Goal: Task Accomplishment & Management: Manage account settings

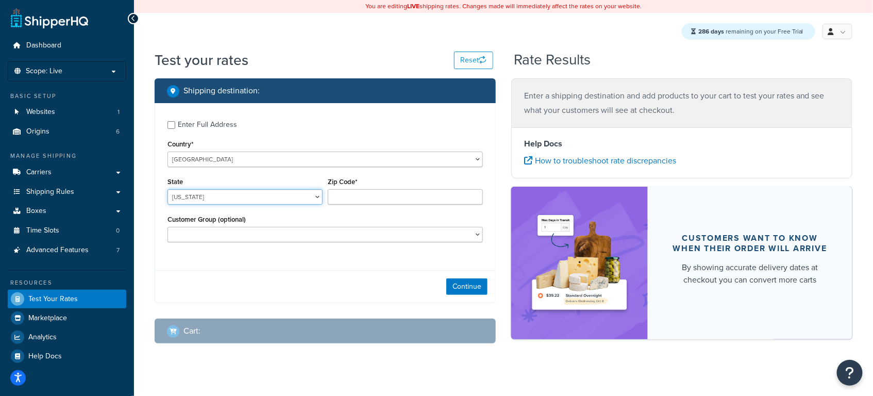
click at [200, 193] on select "Alabama Alaska American Samoa Arizona Arkansas Armed Forces Americas Armed Forc…" at bounding box center [244, 196] width 155 height 15
click at [238, 197] on select "Alabama Alaska American Samoa Arizona Arkansas Armed Forces Americas Armed Forc…" at bounding box center [244, 196] width 155 height 15
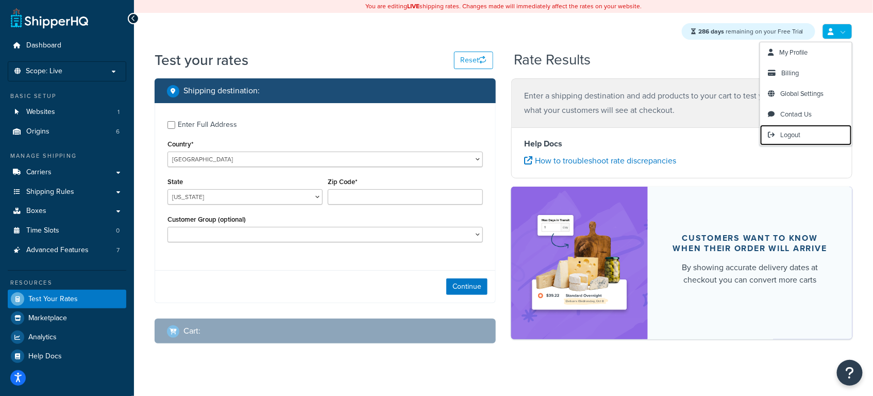
drag, startPoint x: 822, startPoint y: 136, endPoint x: 460, endPoint y: 2, distance: 386.0
click at [822, 136] on link "Logout" at bounding box center [806, 135] width 92 height 21
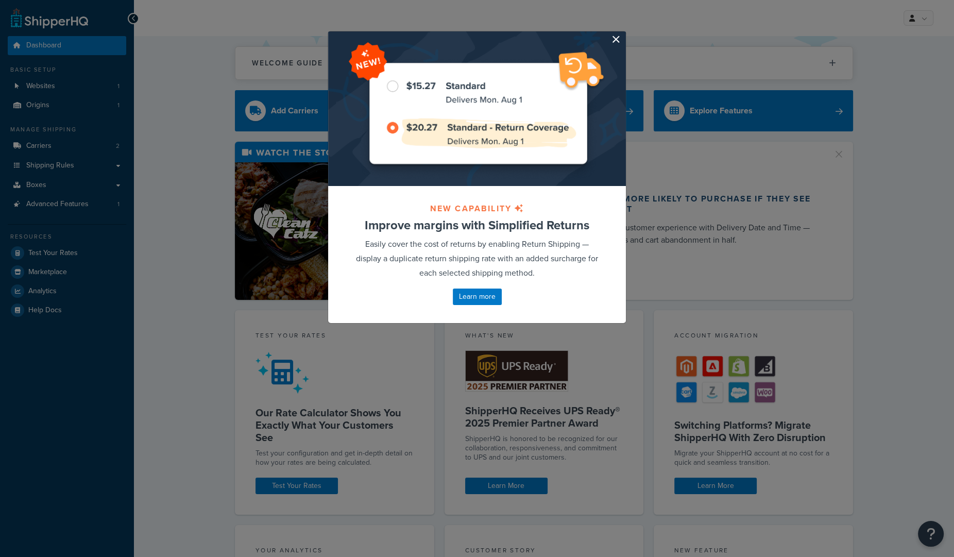
click at [624, 34] on button "button" at bounding box center [625, 32] width 3 height 3
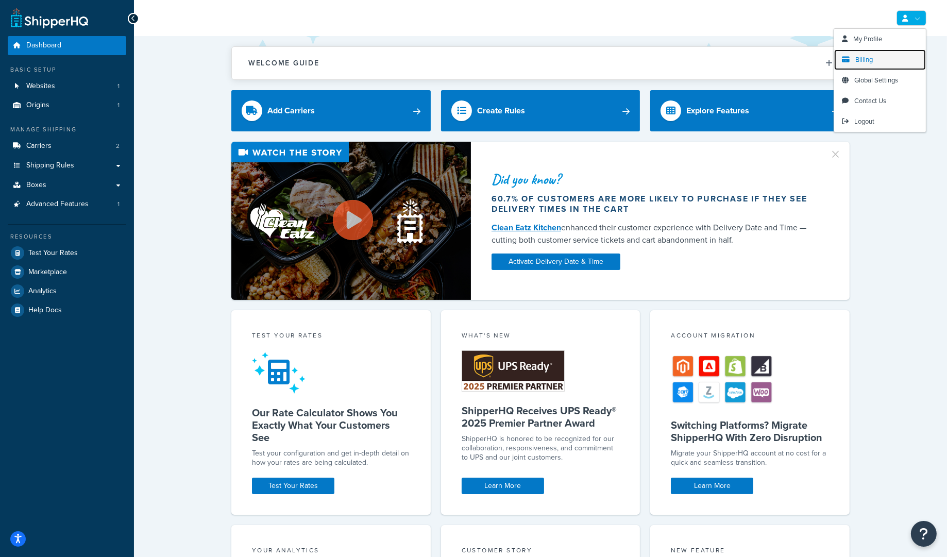
click at [880, 57] on link "Billing" at bounding box center [880, 59] width 92 height 21
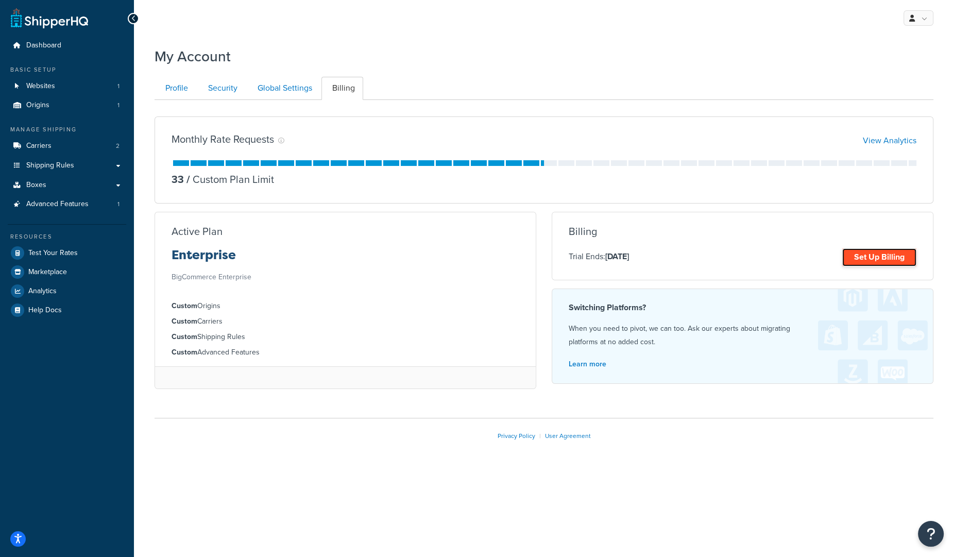
click at [885, 263] on link "Set Up Billing" at bounding box center [880, 257] width 74 height 18
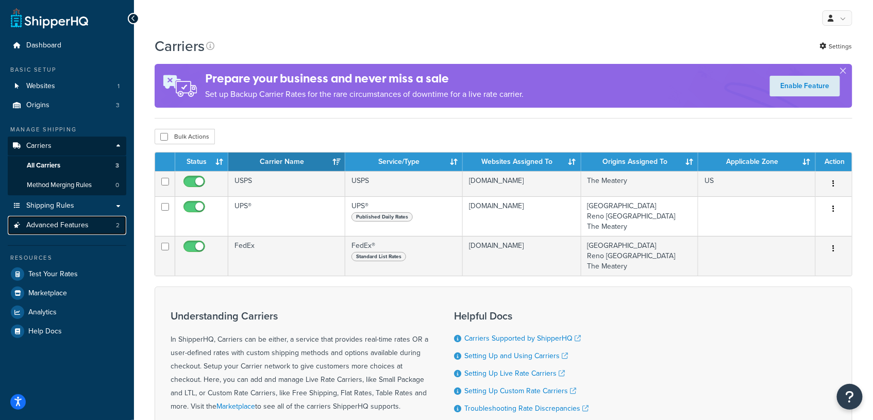
click at [78, 221] on span "Advanced Features" at bounding box center [57, 225] width 62 height 9
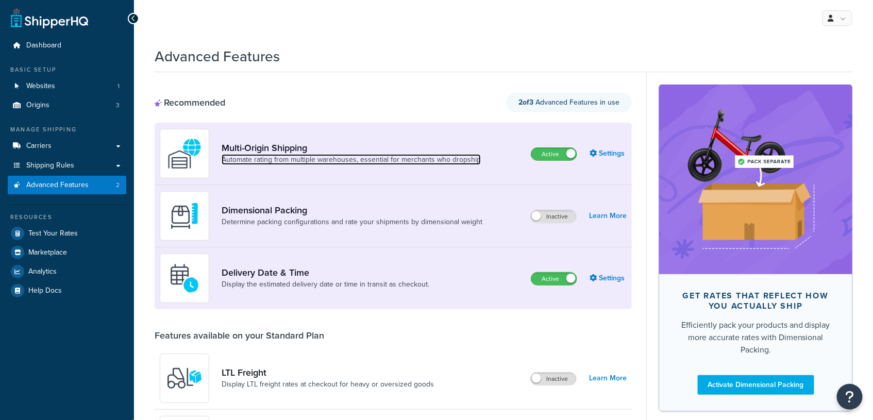
click at [426, 157] on link "Automate rating from multiple warehouses, essential for merchants who dropship" at bounding box center [351, 160] width 259 height 10
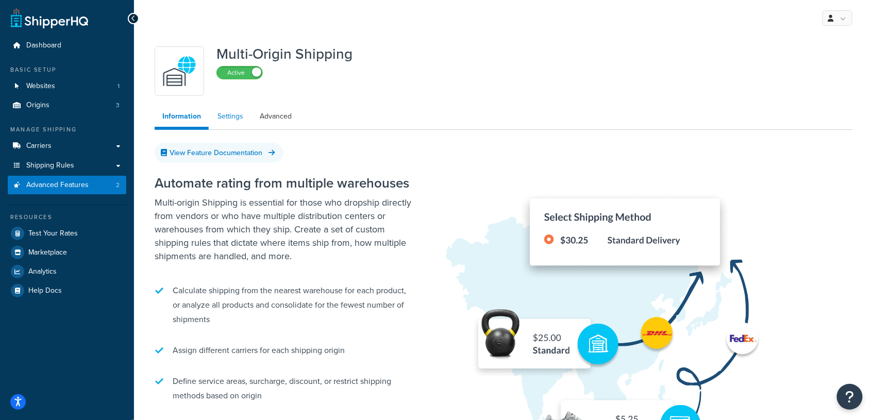
click at [224, 109] on link "Settings" at bounding box center [230, 116] width 41 height 21
select select "FEWEST"
select select "false"
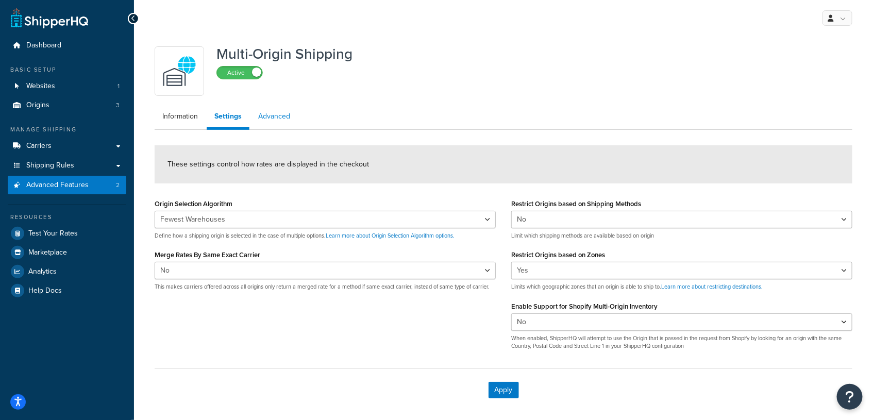
click at [272, 114] on link "Advanced" at bounding box center [273, 116] width 47 height 21
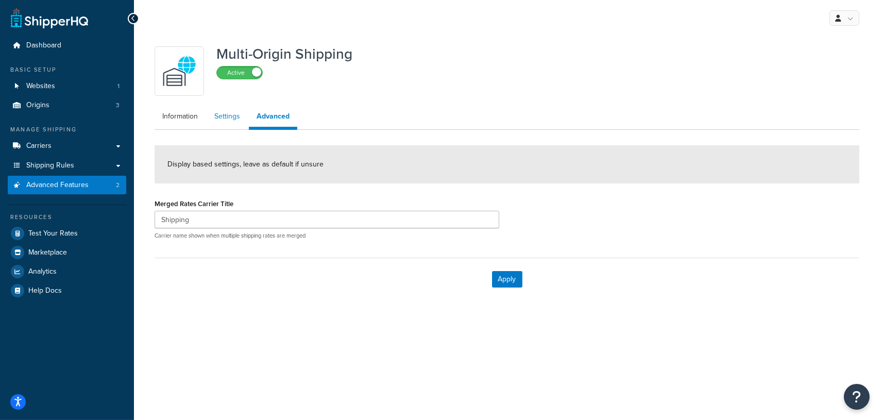
click at [223, 118] on link "Settings" at bounding box center [227, 116] width 41 height 21
select select "FEWEST"
select select "false"
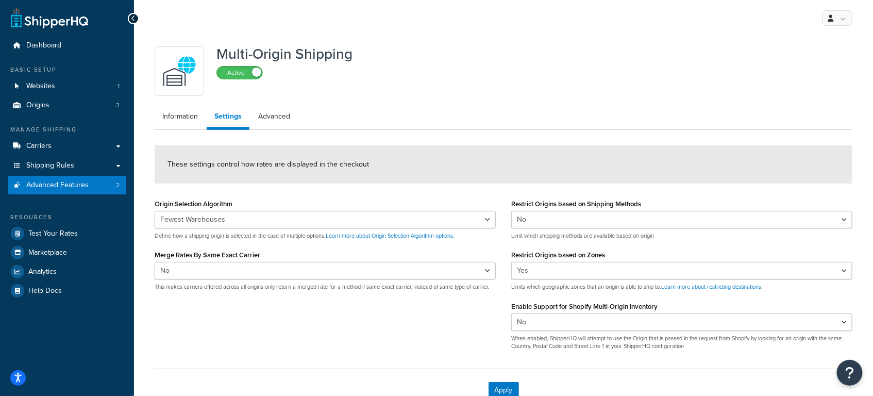
scroll to position [61, 0]
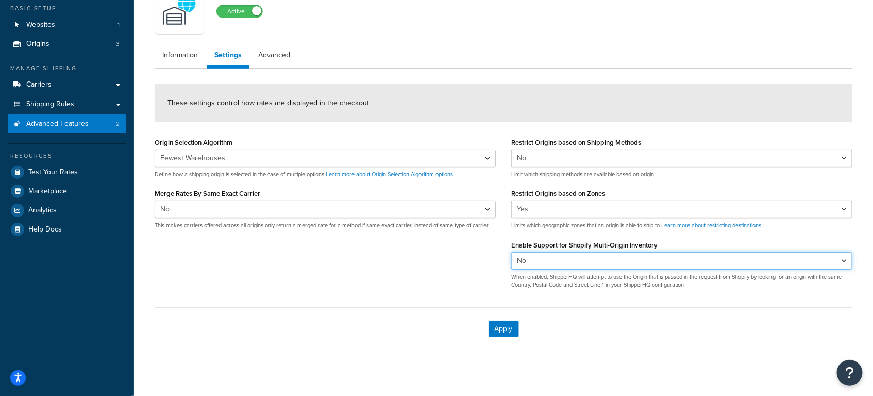
click at [562, 266] on select "Yes No" at bounding box center [681, 261] width 341 height 18
click at [618, 263] on select "Yes No" at bounding box center [681, 261] width 341 height 18
drag, startPoint x: 674, startPoint y: 252, endPoint x: 501, endPoint y: 247, distance: 172.7
click at [501, 247] on div "Origin Selection Algorithm Nearest Warehouse Fewest Warehouses Define how a shi…" at bounding box center [503, 216] width 713 height 162
click at [340, 148] on div "Origin Selection Algorithm Nearest Warehouse Fewest Warehouses Define how a shi…" at bounding box center [325, 156] width 341 height 43
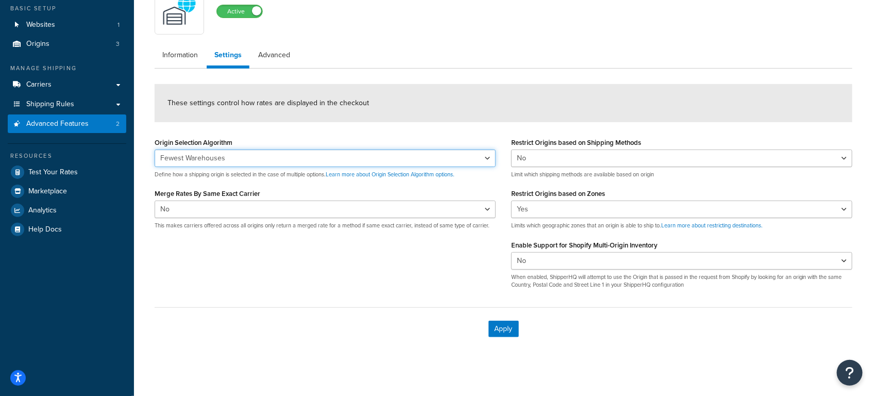
click at [272, 156] on select "Nearest Warehouse Fewest Warehouses" at bounding box center [325, 158] width 341 height 18
select select "NEAREST"
click at [155, 149] on select "Nearest Warehouse Fewest Warehouses" at bounding box center [325, 158] width 341 height 18
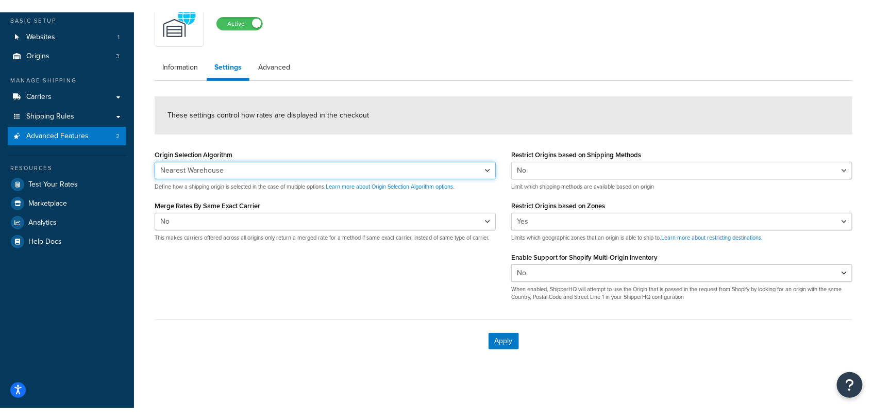
scroll to position [42, 0]
